Goal: Ask a question

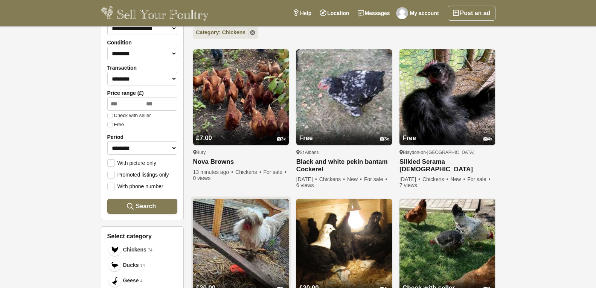
scroll to position [75, 0]
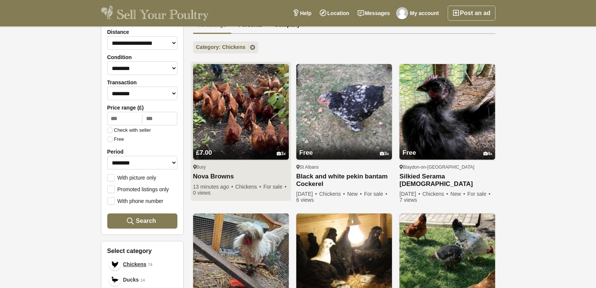
click at [229, 104] on img at bounding box center [241, 112] width 96 height 96
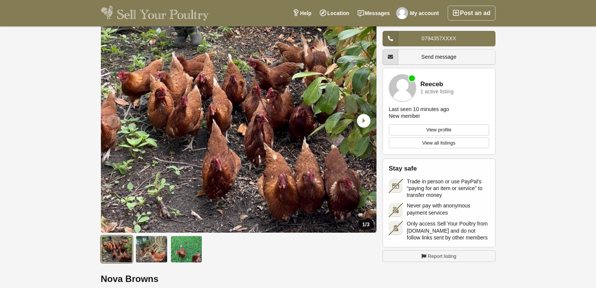
scroll to position [38, 0]
click at [361, 118] on icon "Next slide" at bounding box center [364, 121] width 14 height 14
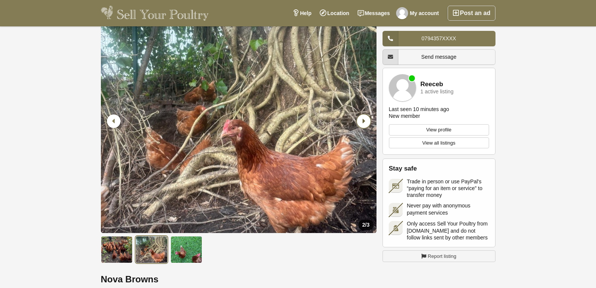
click at [362, 118] on icon "Next slide" at bounding box center [364, 121] width 14 height 14
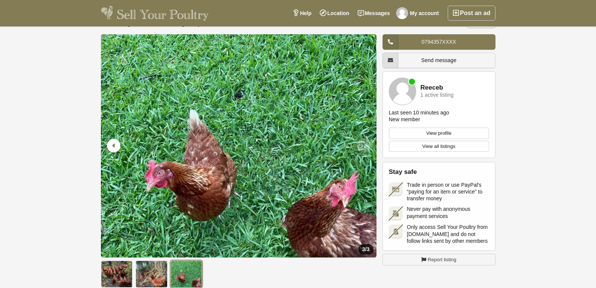
scroll to position [0, 0]
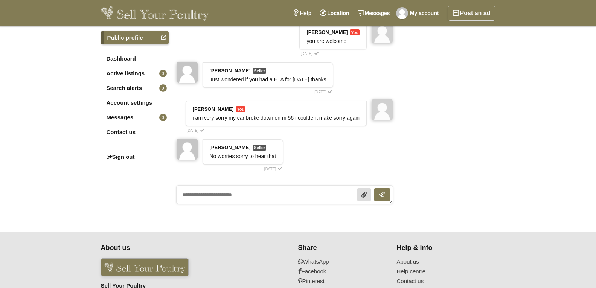
scroll to position [376, 0]
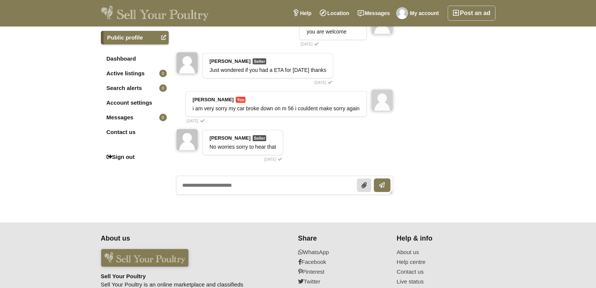
click at [189, 176] on textarea at bounding box center [284, 185] width 217 height 19
type textarea "*"
